Goal: Information Seeking & Learning: Learn about a topic

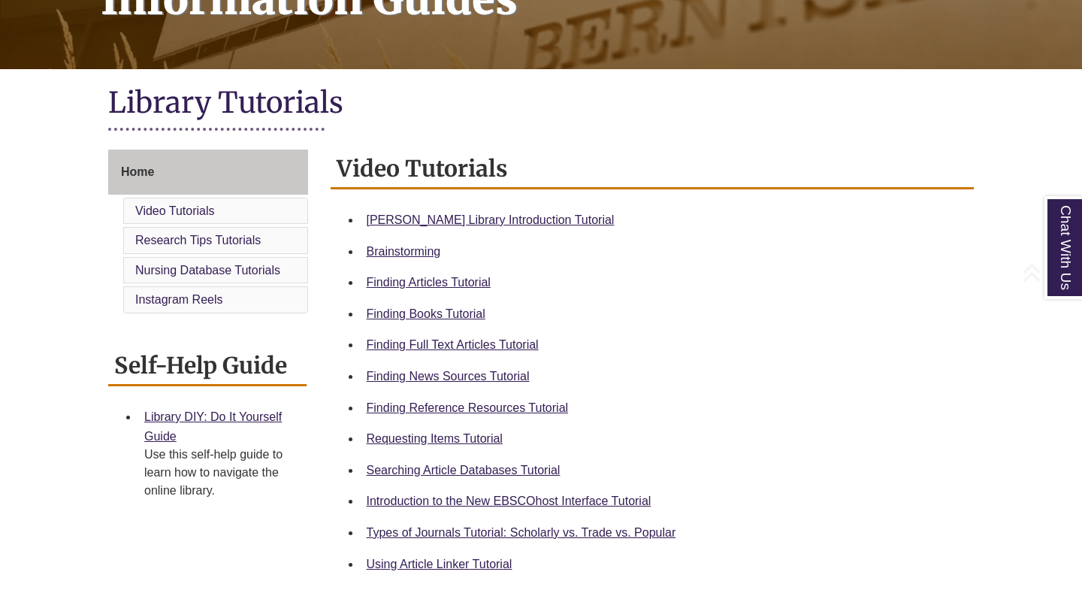
scroll to position [297, 0]
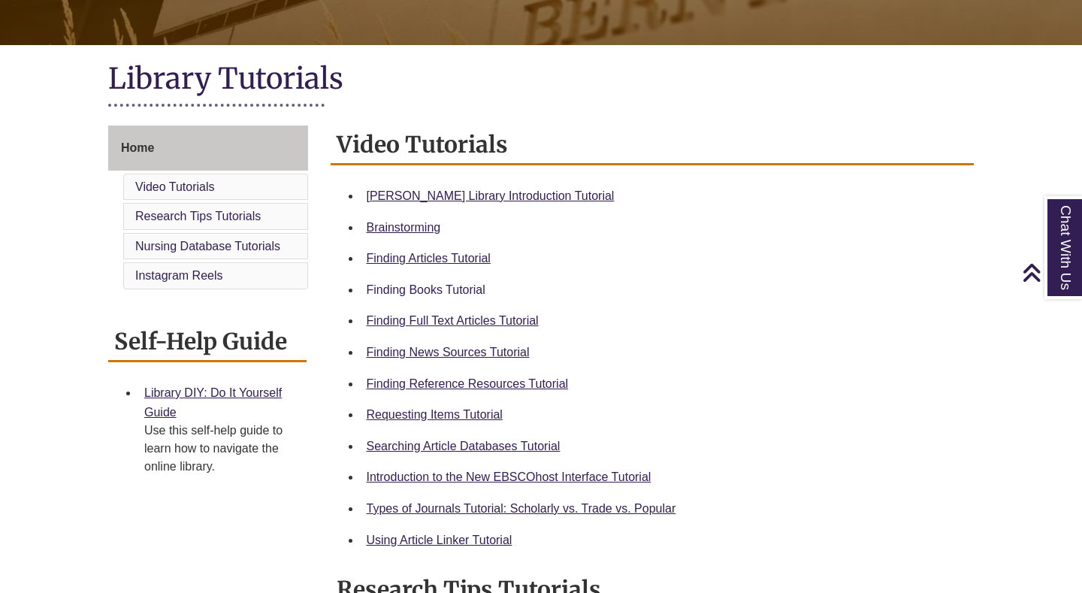
click at [428, 289] on link "Finding Books Tutorial" at bounding box center [426, 289] width 119 height 13
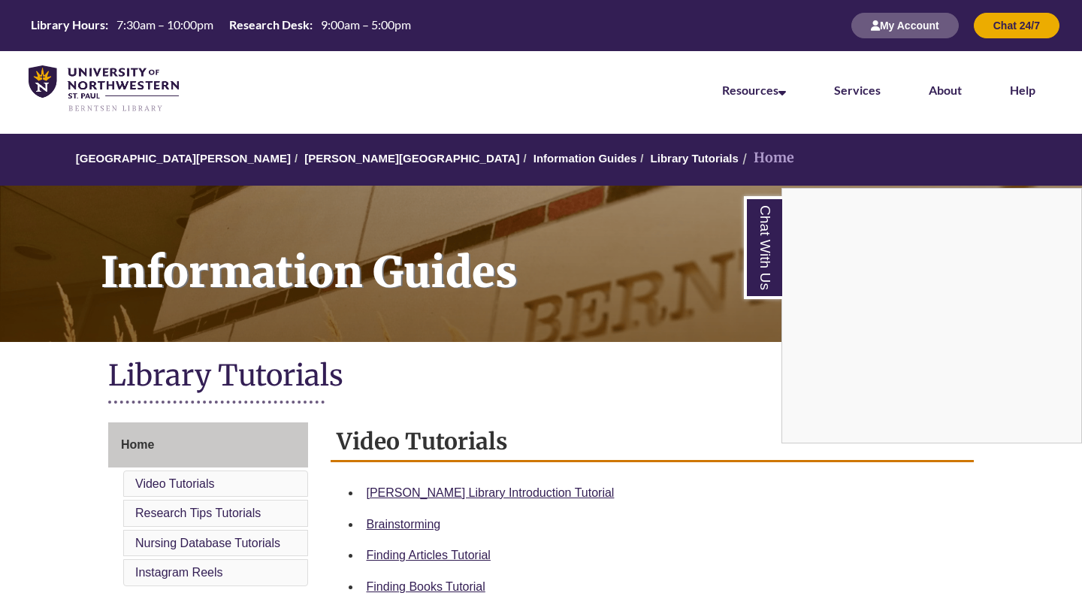
scroll to position [0, 0]
drag, startPoint x: 346, startPoint y: 1, endPoint x: 354, endPoint y: -20, distance: 22.6
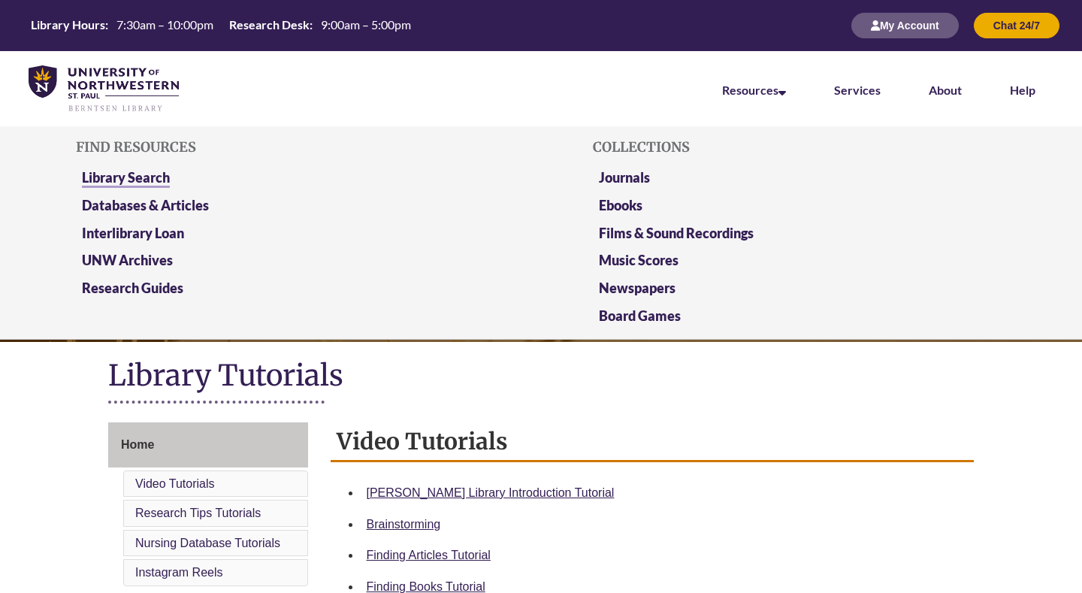
click at [143, 176] on link "Library Search" at bounding box center [126, 178] width 88 height 19
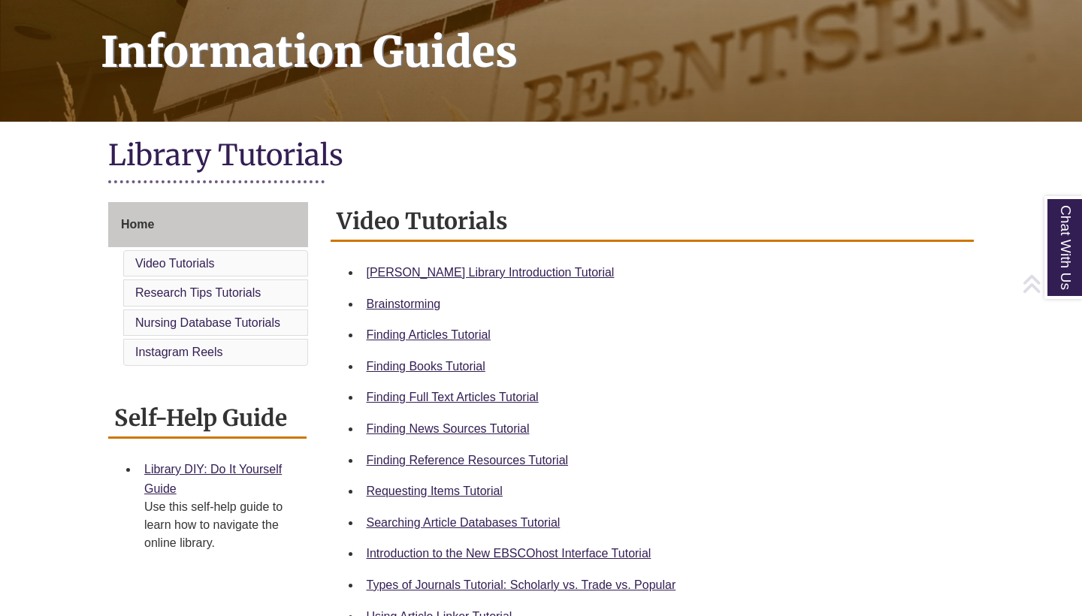
scroll to position [226, 0]
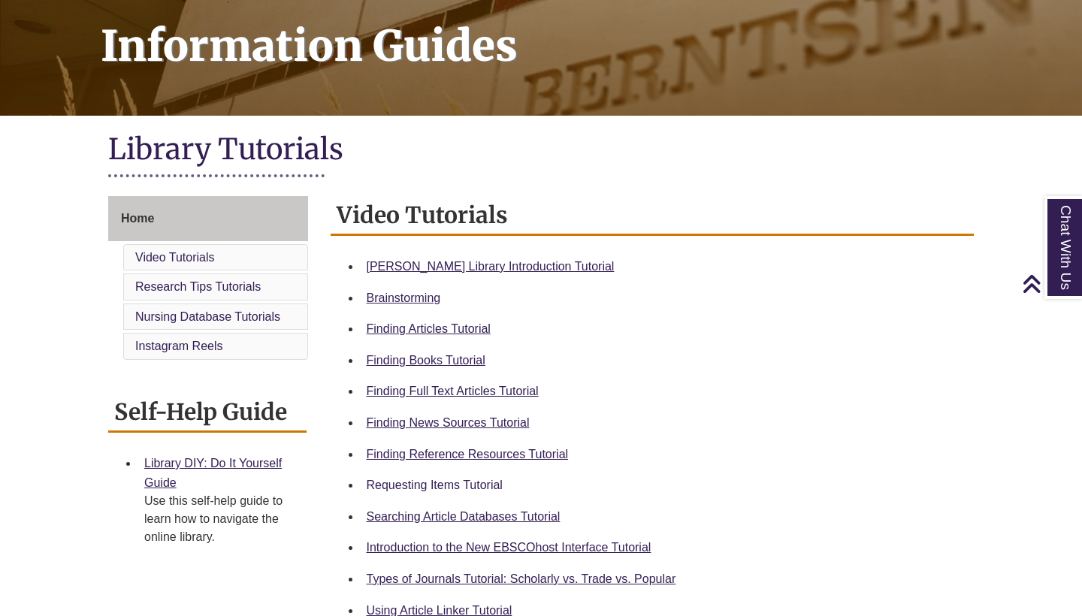
click at [414, 485] on link "Requesting Items Tutorial" at bounding box center [435, 485] width 136 height 13
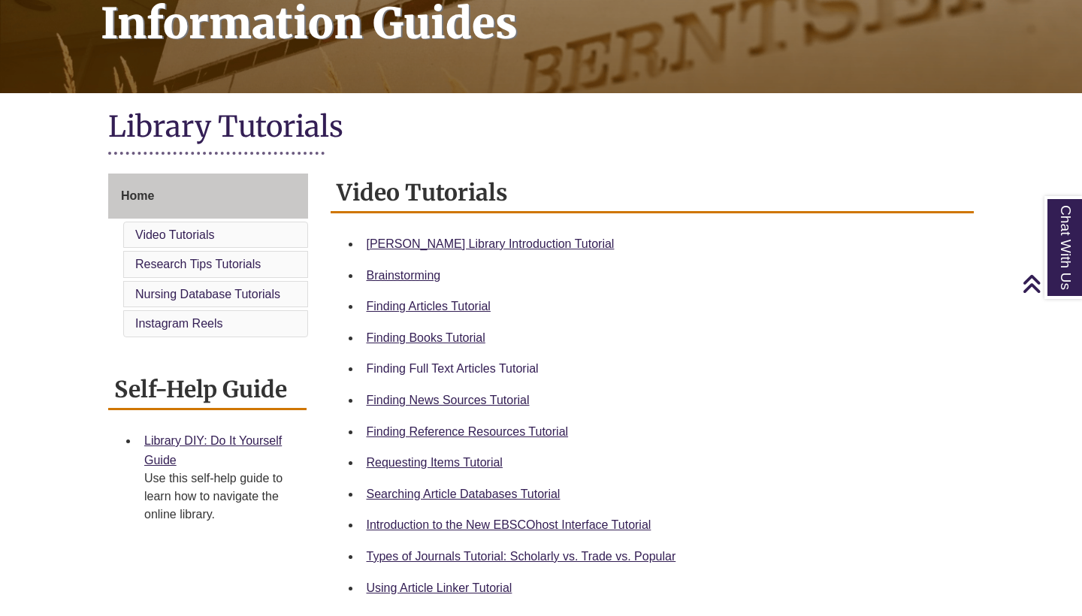
scroll to position [250, 0]
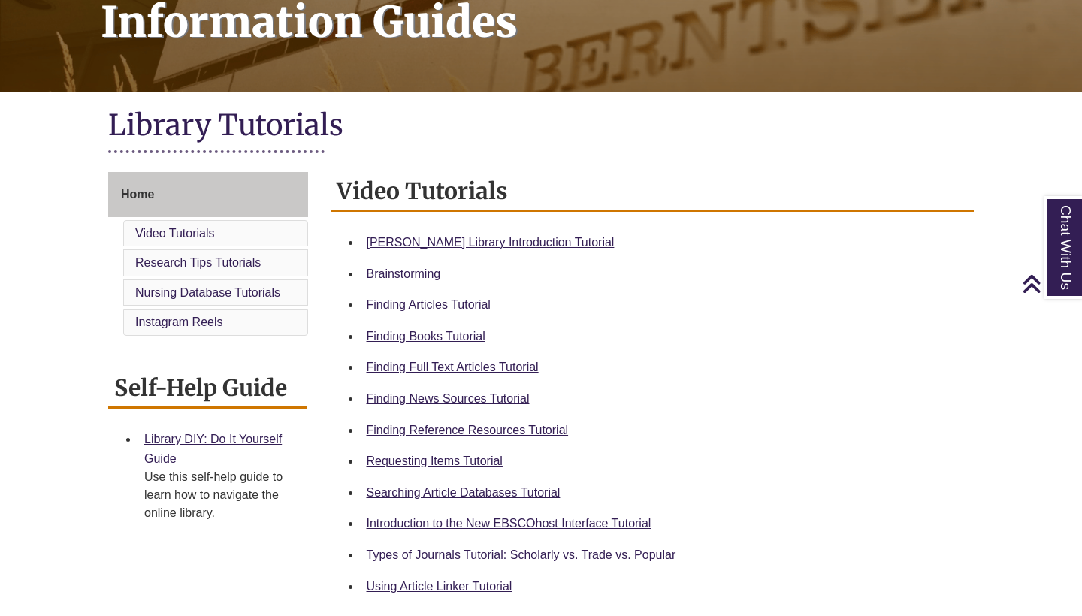
click at [481, 551] on link "Types of Journals Tutorial: Scholarly vs. Trade vs. Popular" at bounding box center [522, 554] width 310 height 13
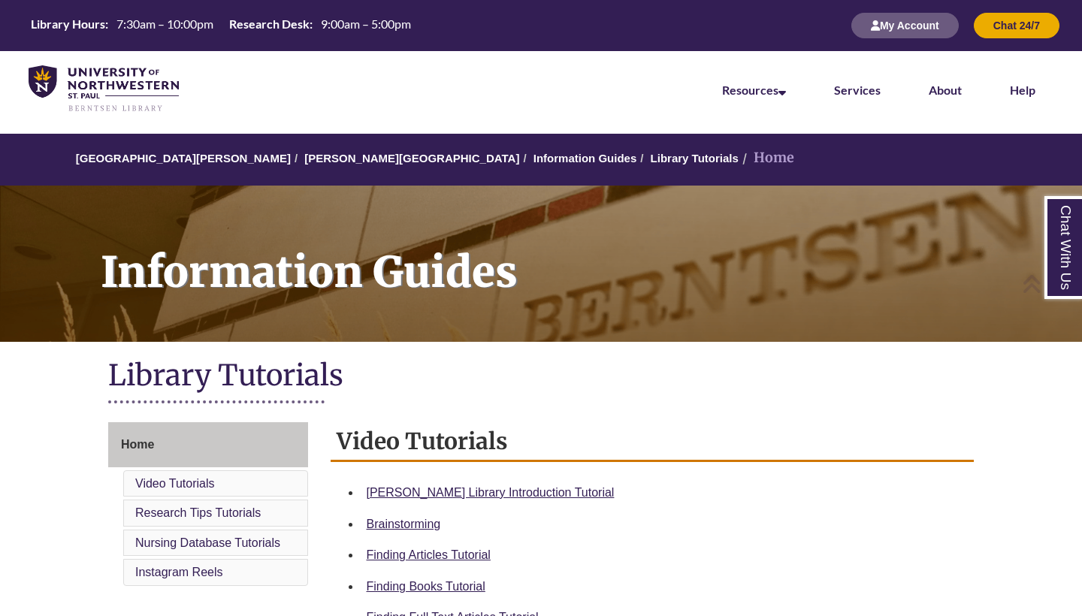
scroll to position [0, 0]
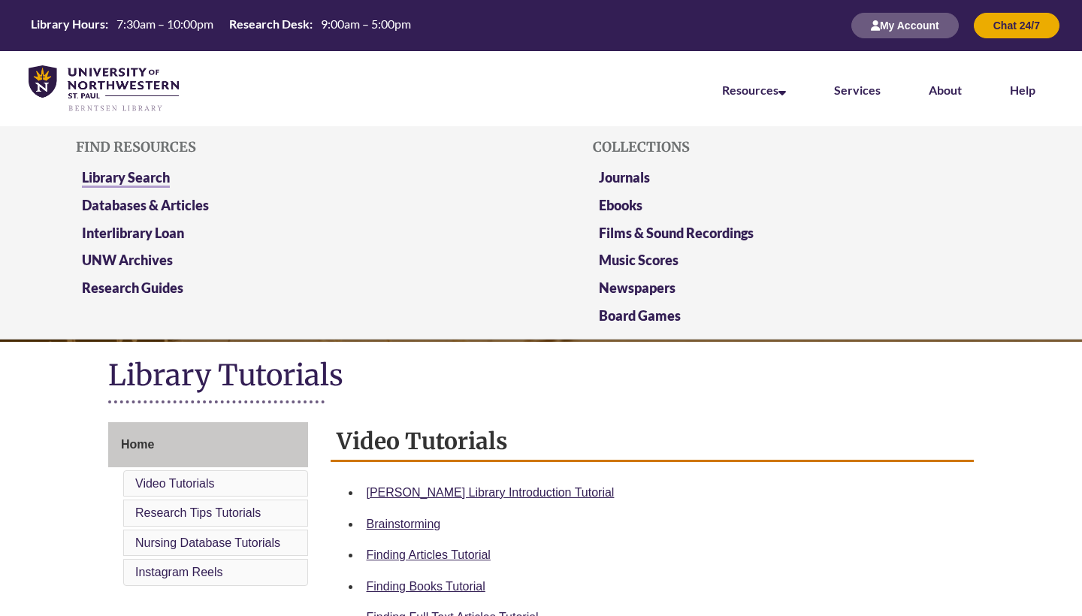
click at [129, 180] on link "Library Search" at bounding box center [126, 178] width 88 height 19
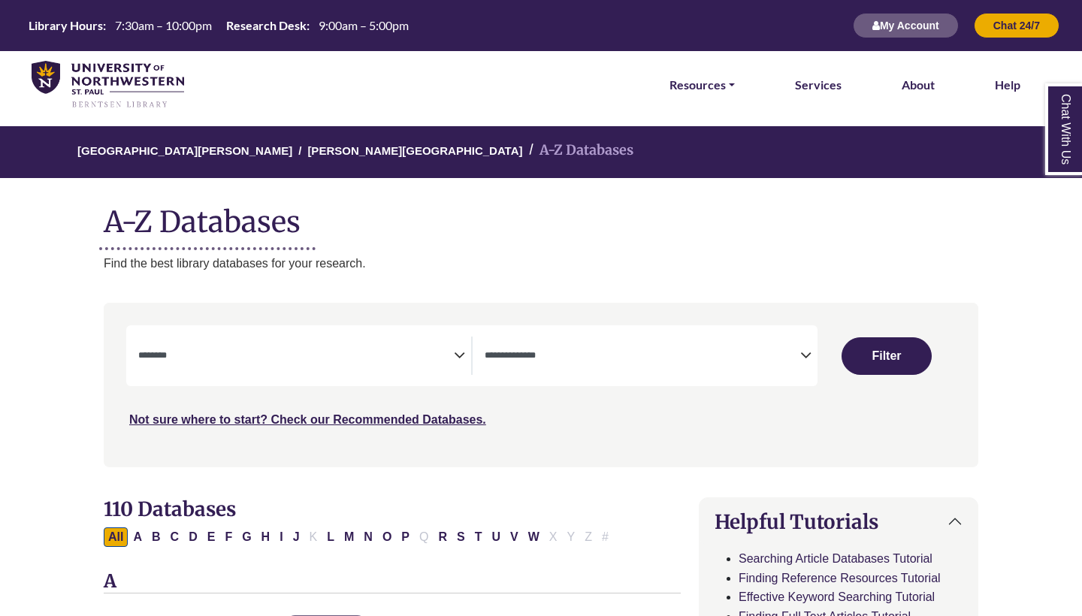
select select "Database Subject Filter"
select select "Database Types Filter"
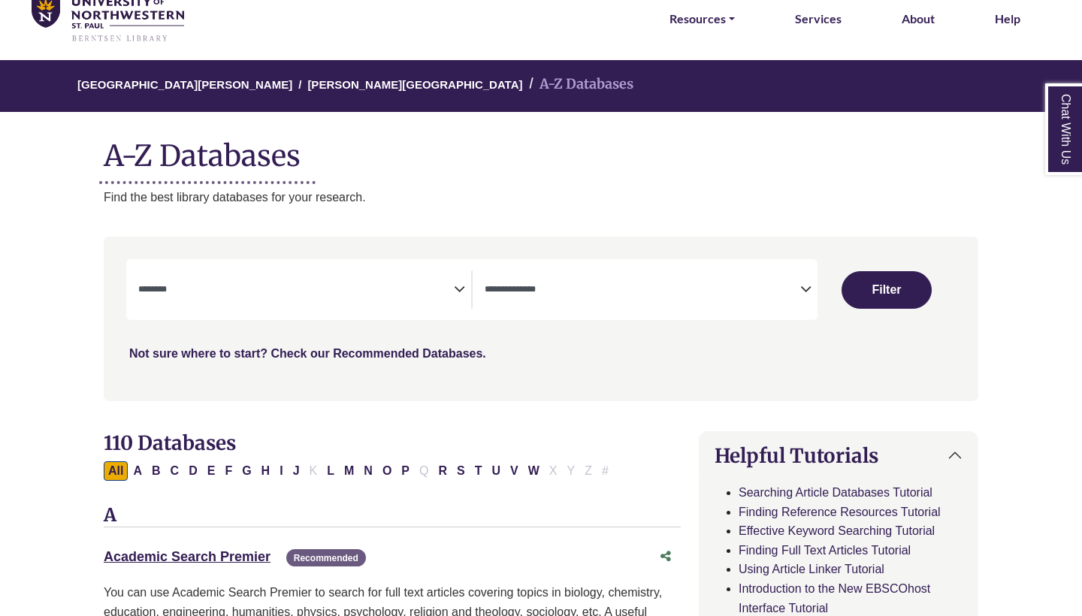
scroll to position [77, 0]
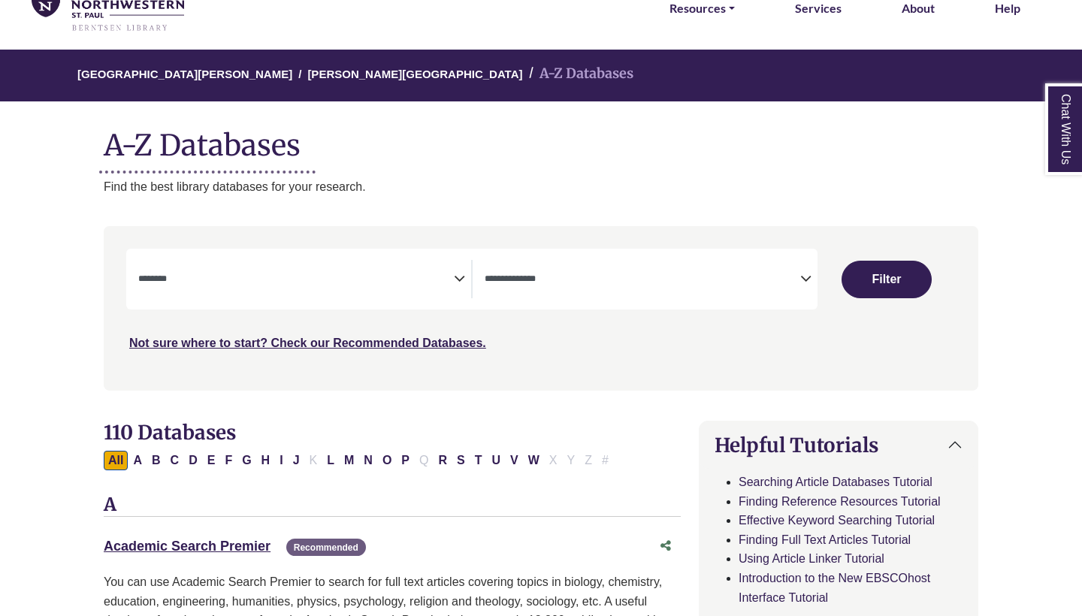
click at [438, 290] on span "Search filters" at bounding box center [296, 279] width 316 height 38
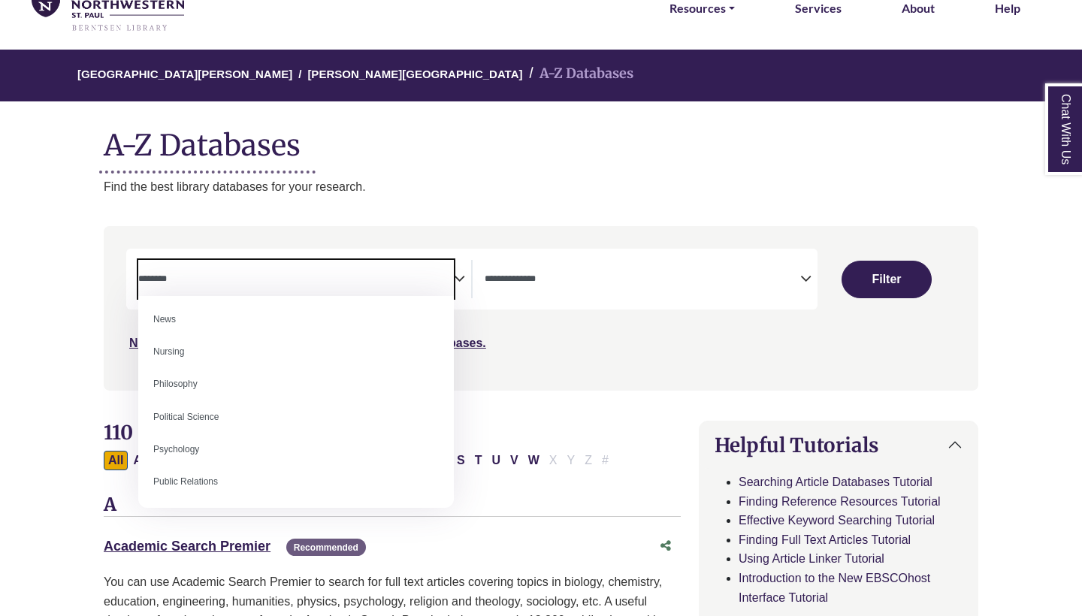
scroll to position [1068, 0]
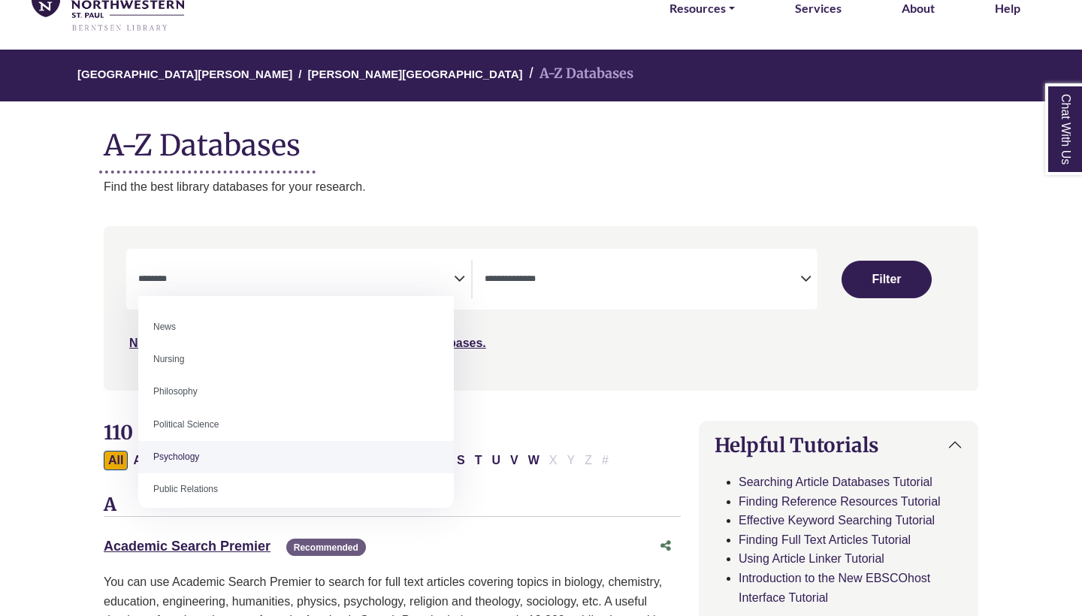
select select "*****"
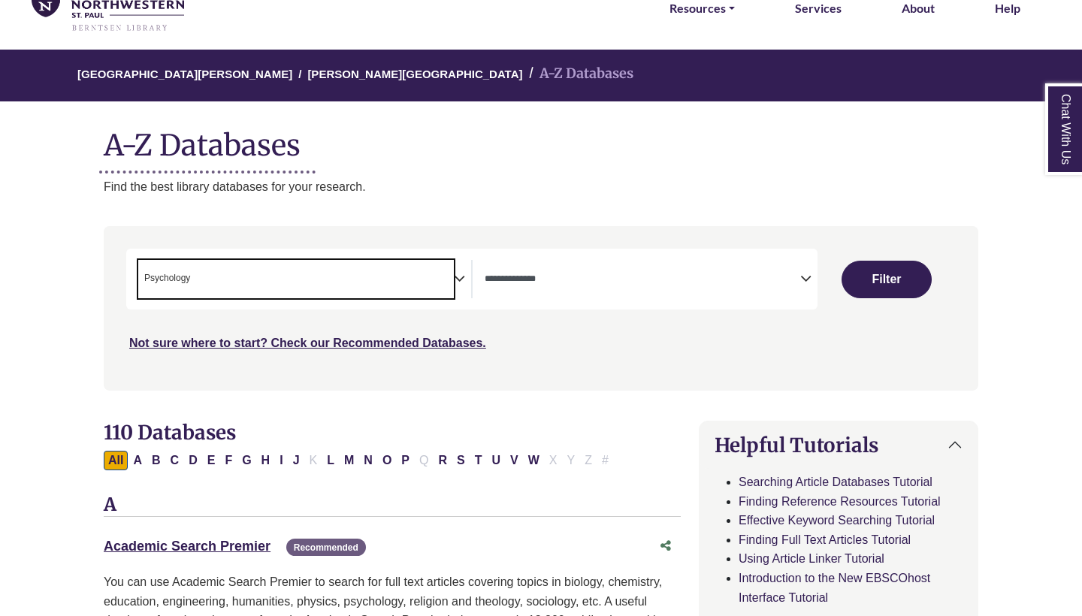
click at [566, 296] on div "**********" at bounding box center [471, 279] width 691 height 61
click at [558, 280] on textarea "Search" at bounding box center [643, 280] width 316 height 12
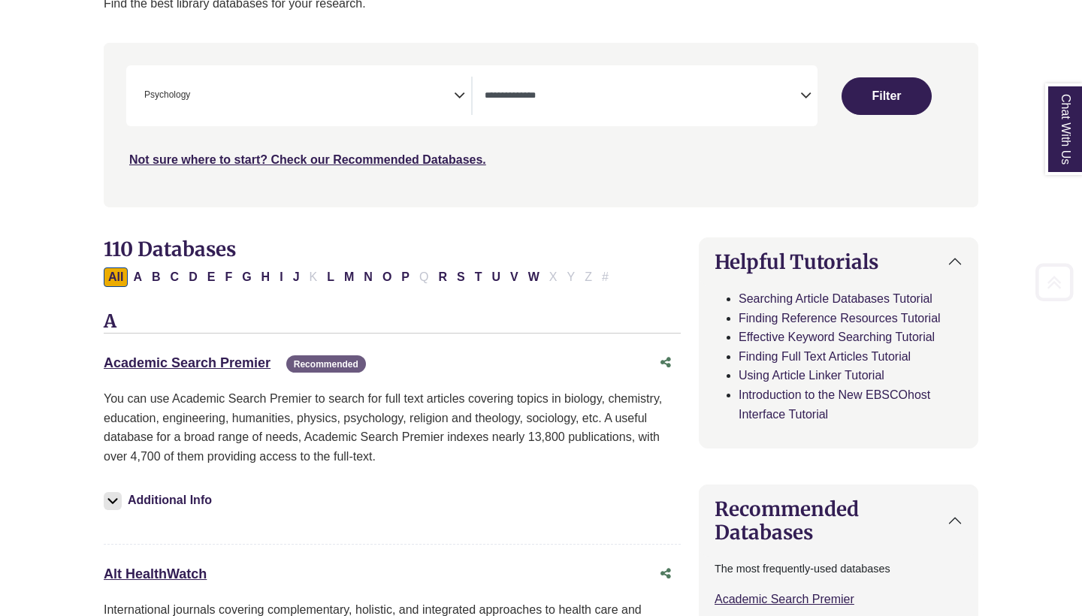
scroll to position [285, 0]
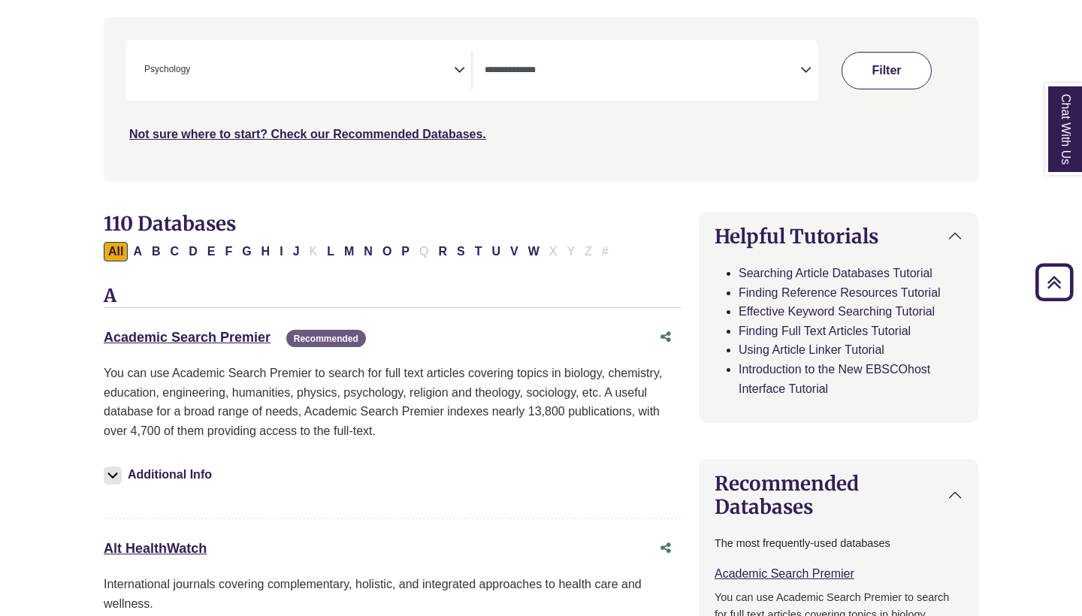
click at [888, 74] on button "Filter" at bounding box center [886, 71] width 90 height 38
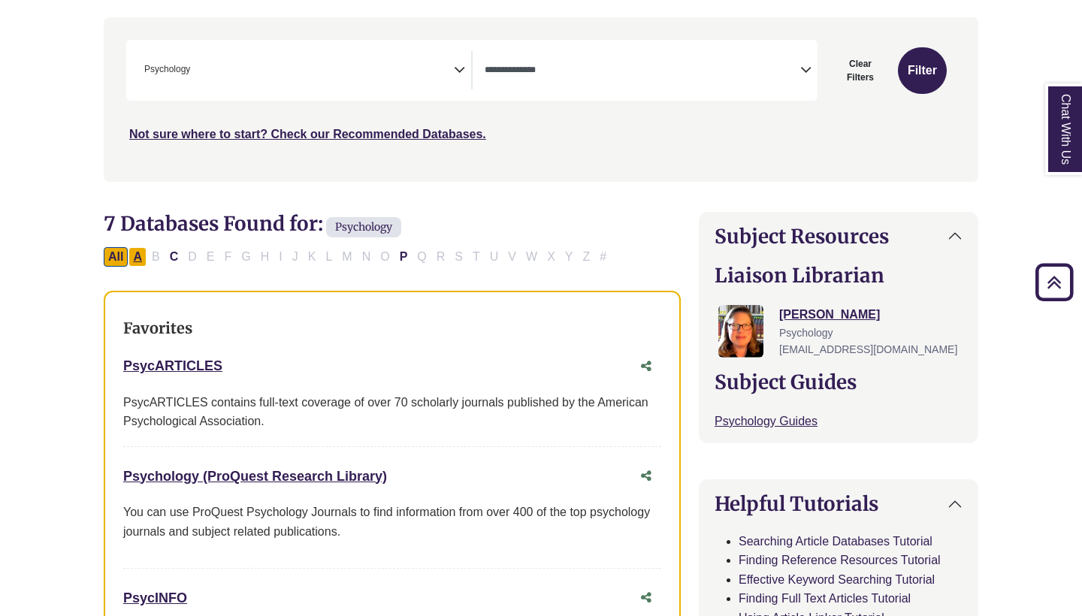
click at [134, 251] on button "A" at bounding box center [137, 257] width 18 height 20
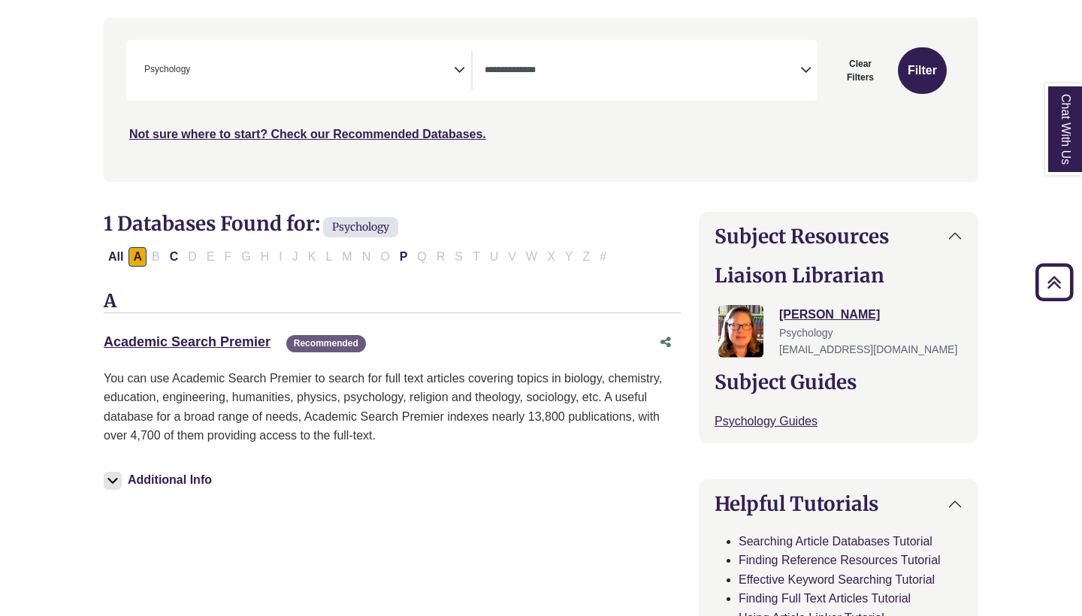
copy link "Academic Search Premier"
drag, startPoint x: 89, startPoint y: 338, endPoint x: 270, endPoint y: 340, distance: 180.3
click at [173, 252] on button "C" at bounding box center [174, 257] width 18 height 20
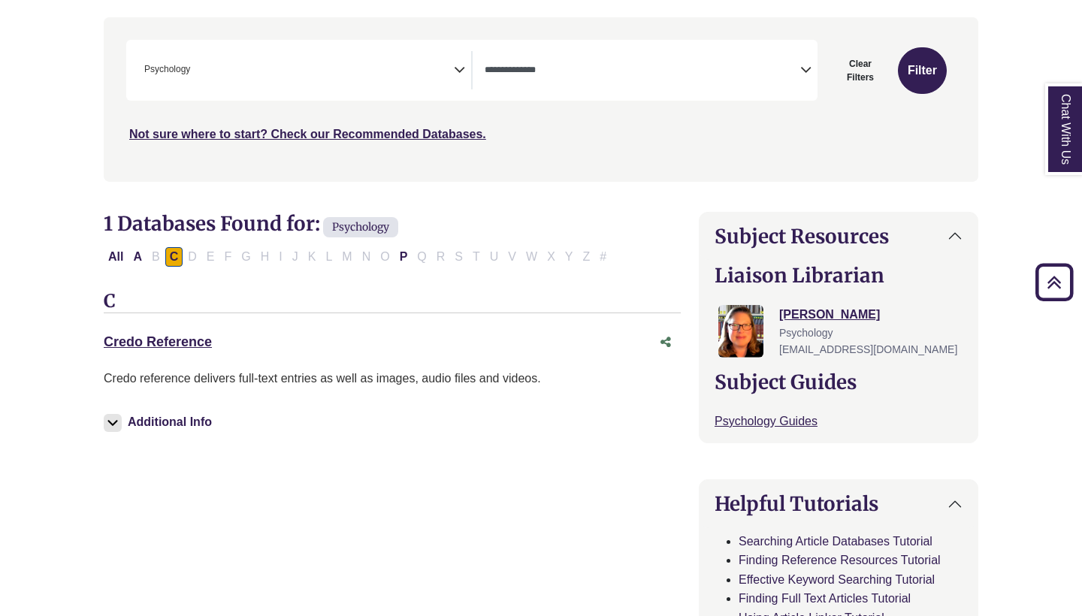
drag, startPoint x: 222, startPoint y: 336, endPoint x: 95, endPoint y: 330, distance: 127.1
copy link "Credo Reference"
click at [405, 247] on button "P" at bounding box center [403, 257] width 17 height 20
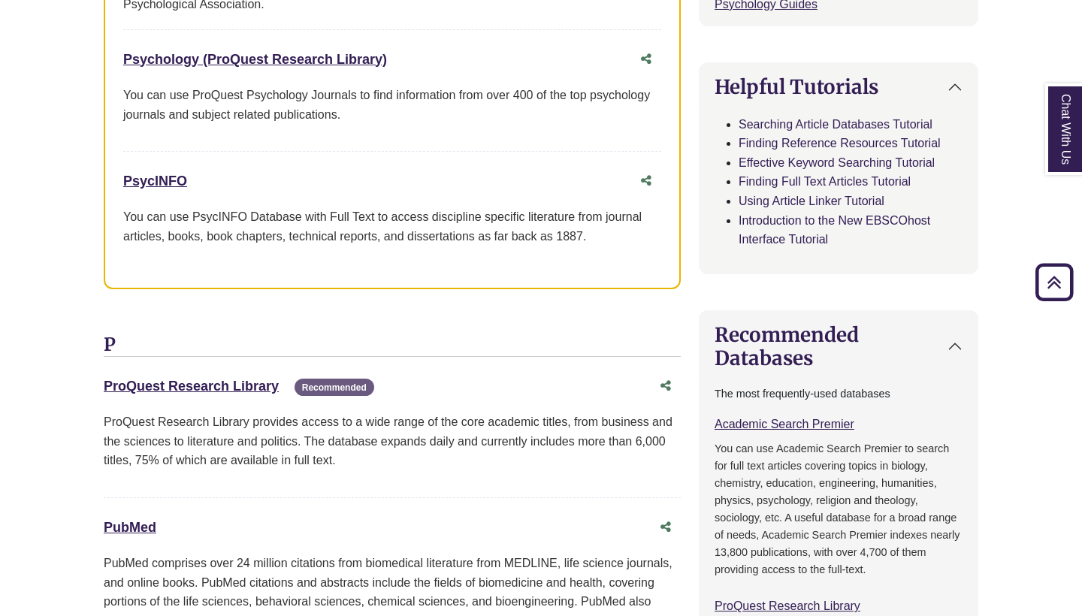
scroll to position [671, 0]
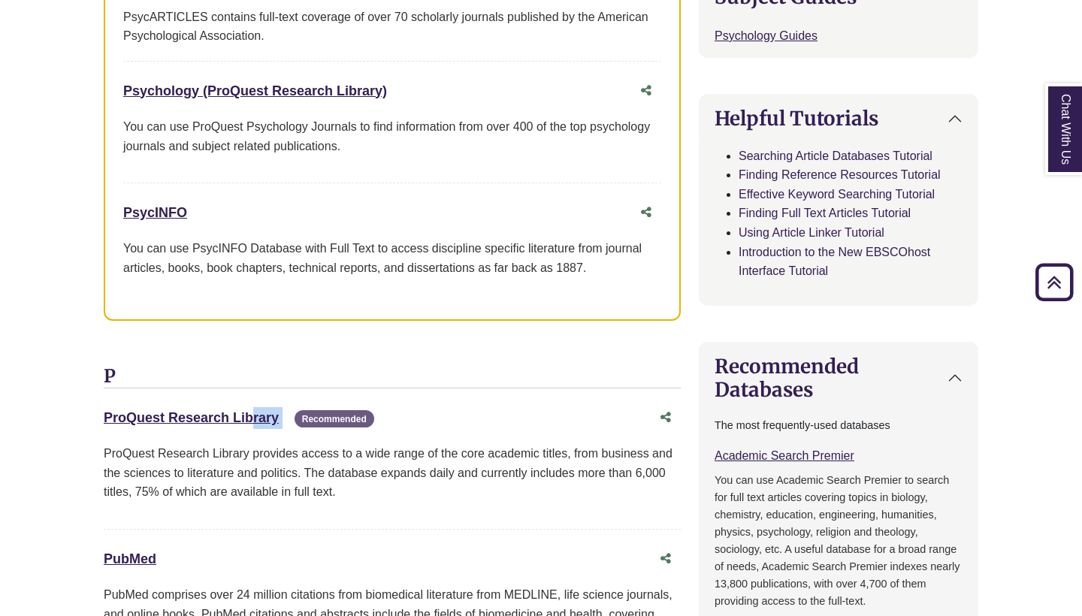
drag, startPoint x: 83, startPoint y: 409, endPoint x: 282, endPoint y: 408, distance: 199.8
click at [282, 408] on div "**********" at bounding box center [541, 626] width 920 height 2019
copy div "ProQuest Research Library This link opens in a new window"
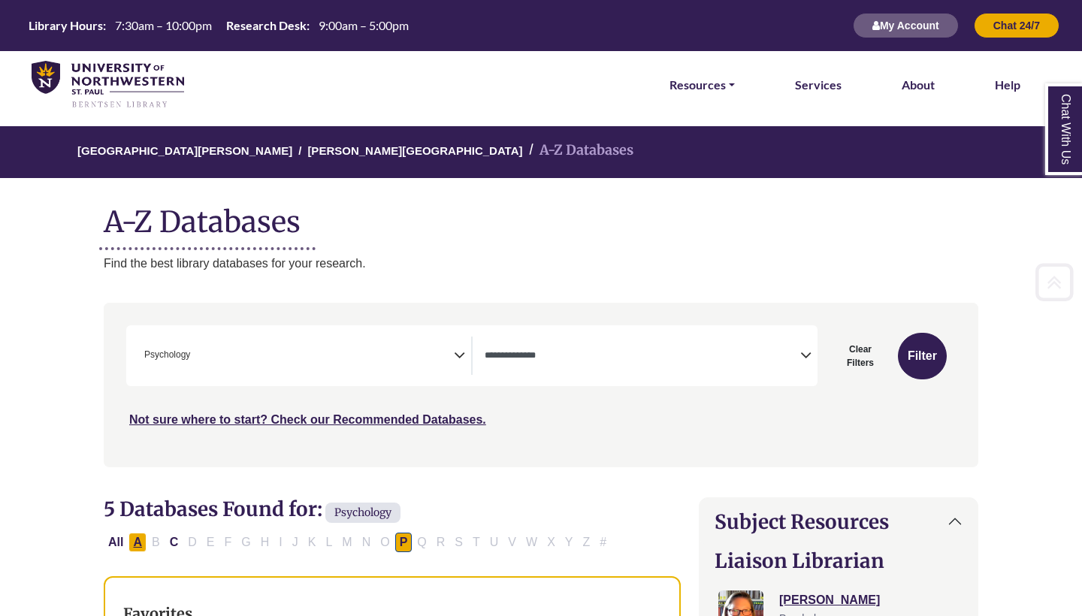
scroll to position [0, 0]
click at [134, 539] on button "A" at bounding box center [137, 543] width 18 height 20
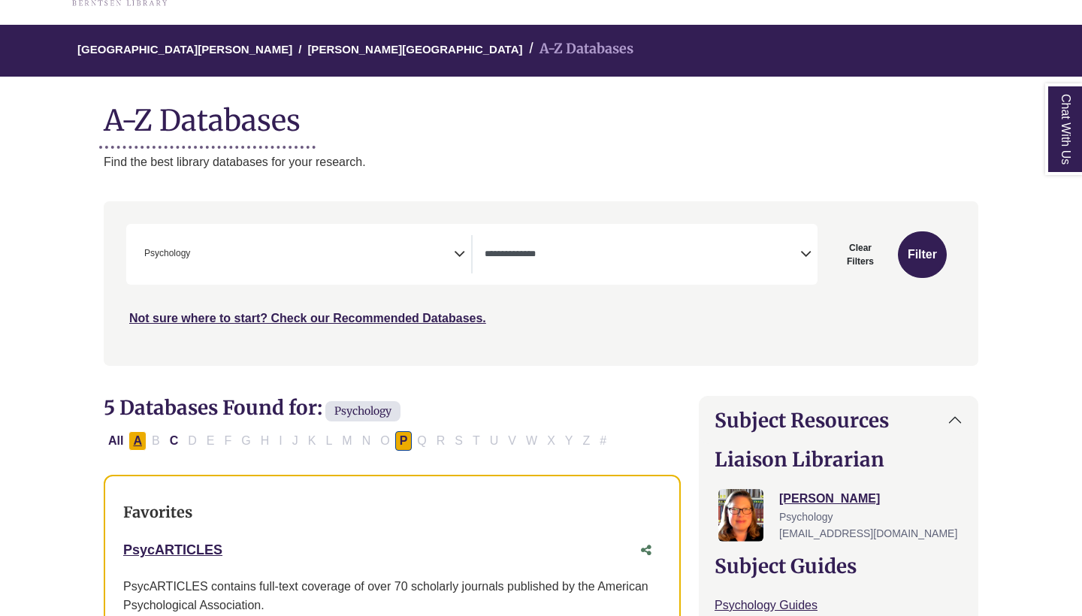
select select "Database Types Filter"
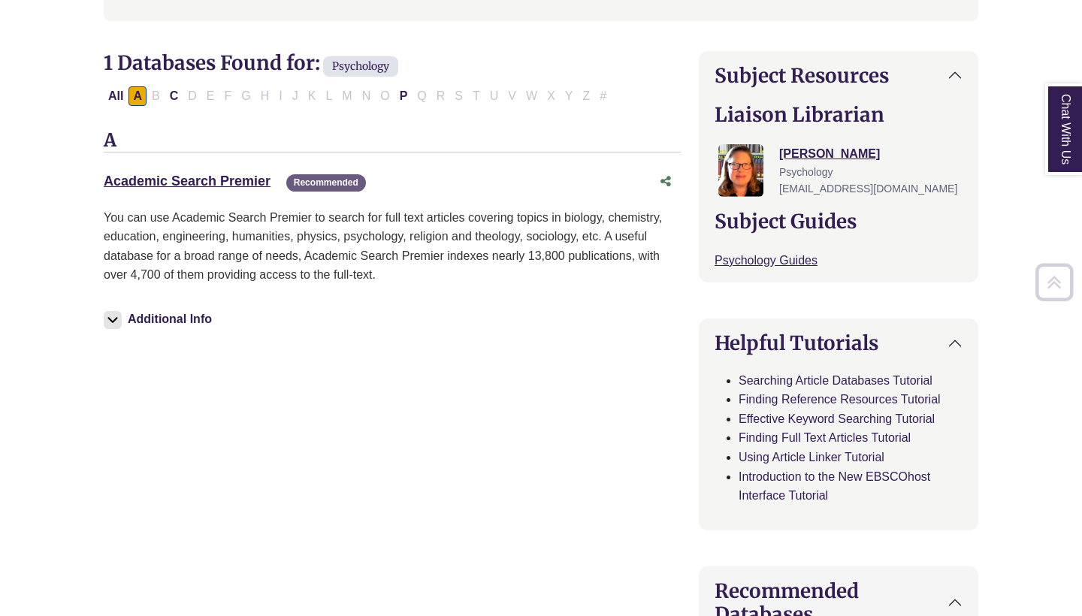
scroll to position [452, 0]
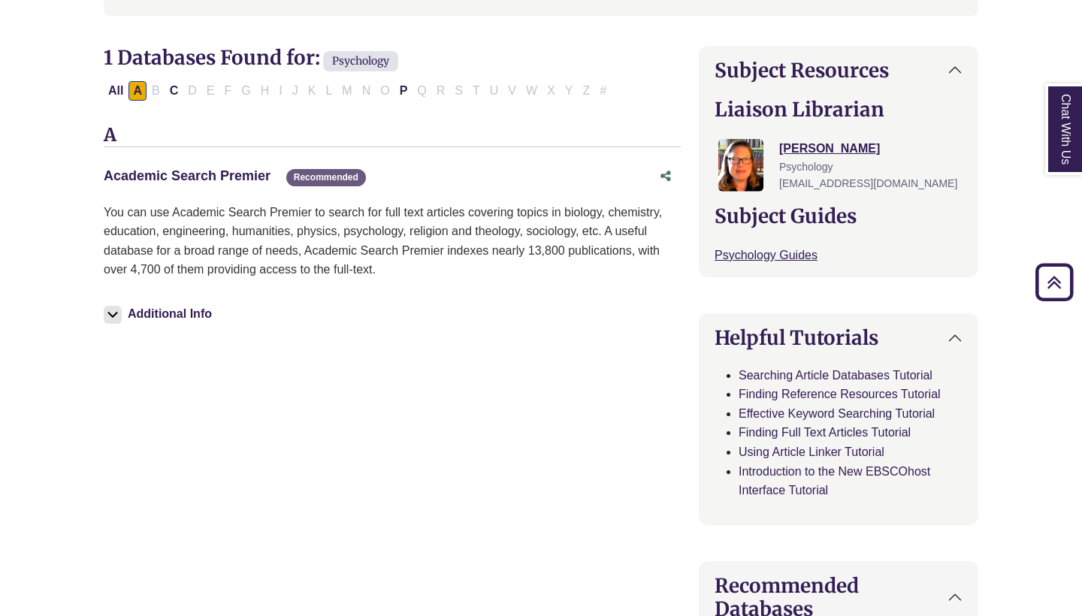
click at [164, 168] on link "Academic Search Premier This link opens in a new window" at bounding box center [187, 175] width 167 height 15
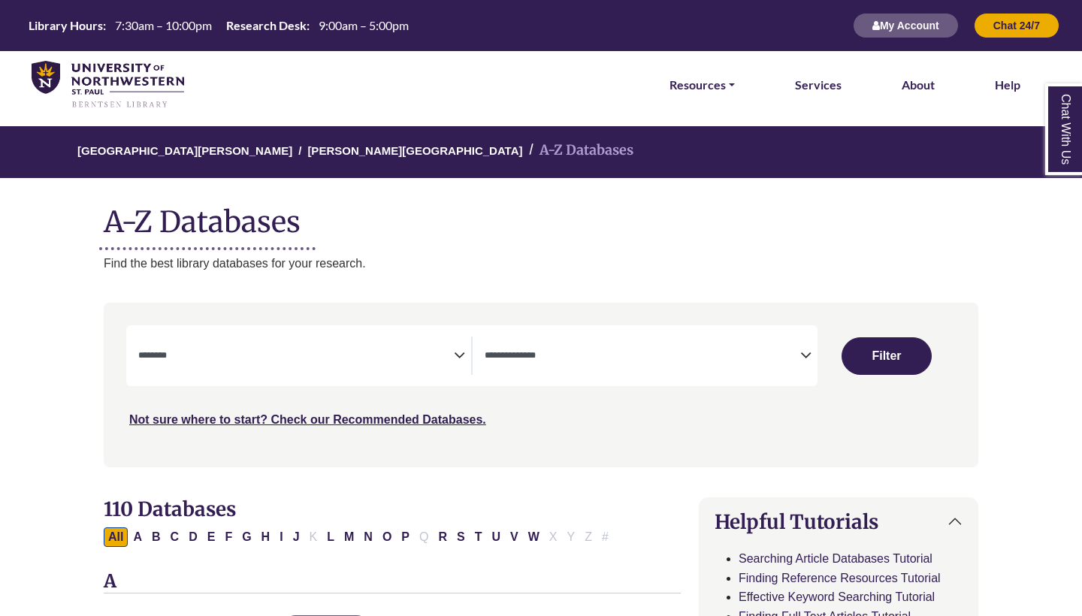
select select "Database Subject Filter"
select select "Database Types Filter"
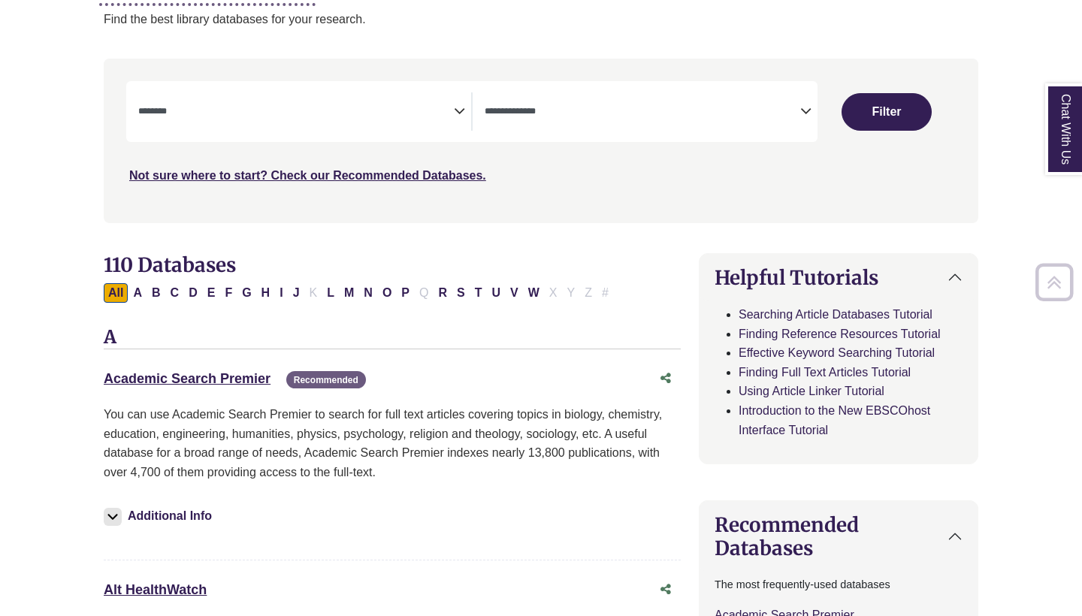
scroll to position [255, 0]
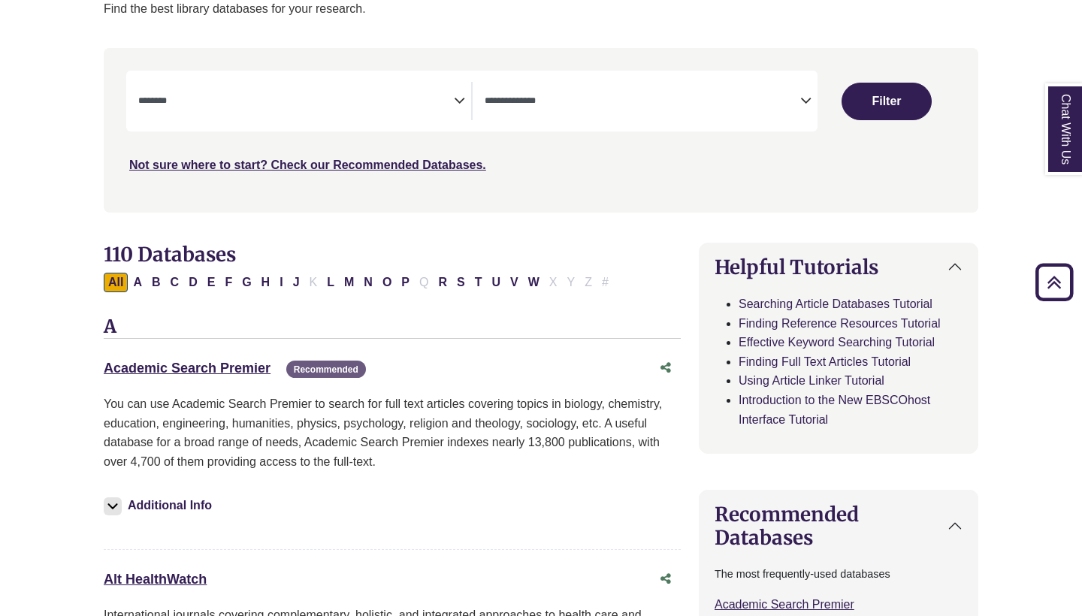
click at [234, 361] on link "Academic Search Premier This link opens in a new window" at bounding box center [187, 368] width 167 height 15
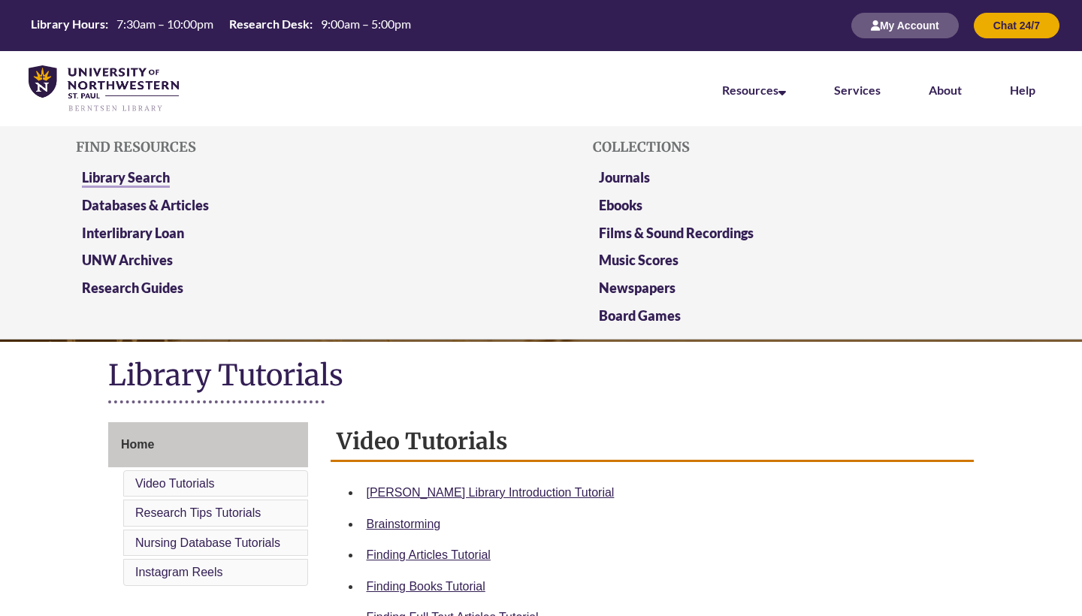
click at [101, 173] on link "Library Search" at bounding box center [126, 178] width 88 height 19
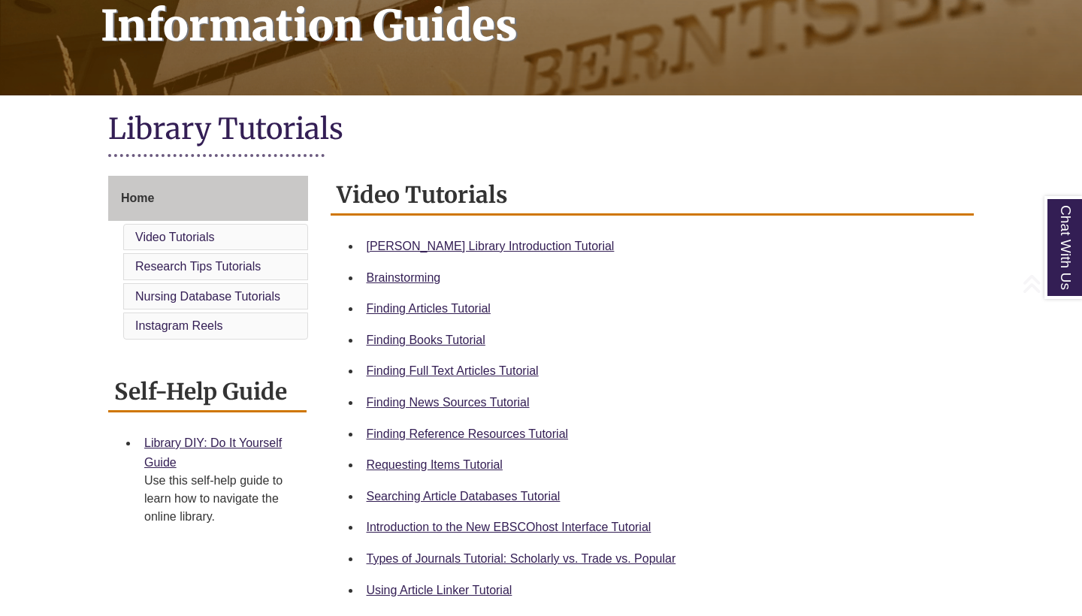
scroll to position [261, 0]
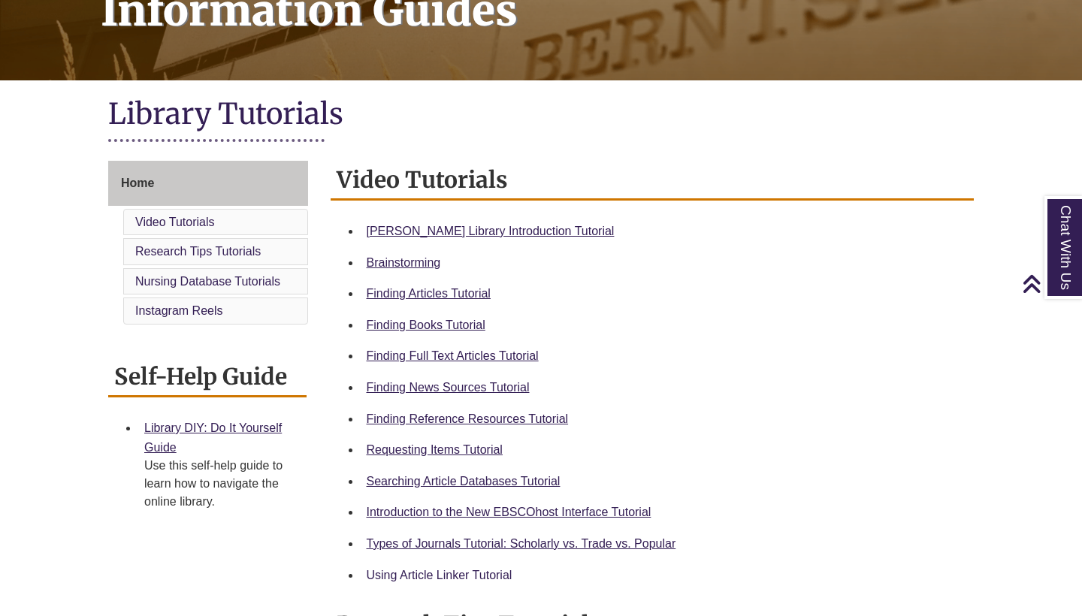
click at [455, 571] on link "Using Article Linker Tutorial" at bounding box center [440, 575] width 146 height 13
